Goal: Task Accomplishment & Management: Manage account settings

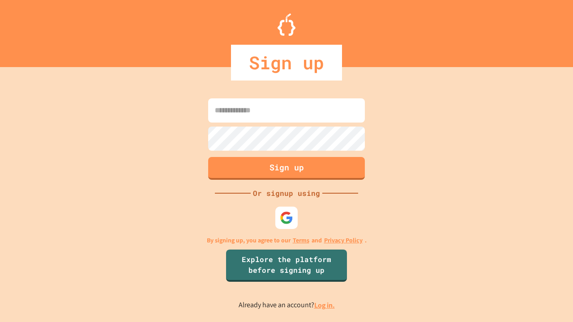
click at [325, 305] on link "Log in." at bounding box center [324, 305] width 21 height 9
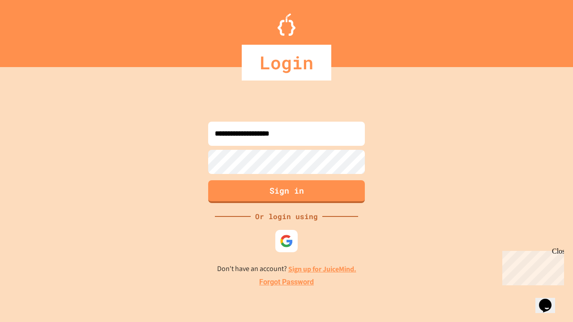
type input "**********"
